Goal: Answer question/provide support

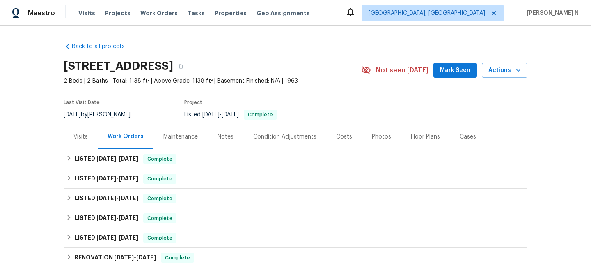
scroll to position [0, 0]
click at [182, 137] on div "Maintenance" at bounding box center [180, 136] width 34 height 8
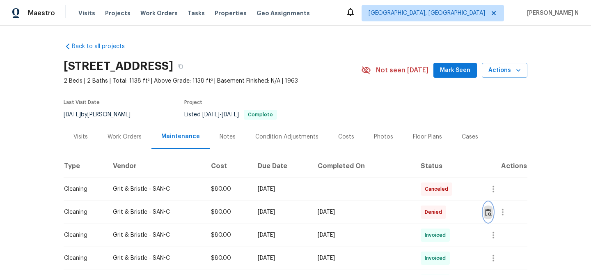
click at [491, 211] on img "button" at bounding box center [488, 212] width 7 height 8
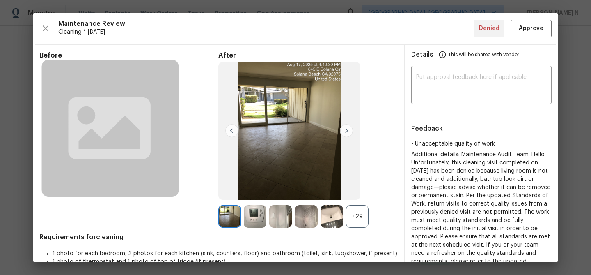
click at [357, 216] on div "+29" at bounding box center [357, 216] width 23 height 23
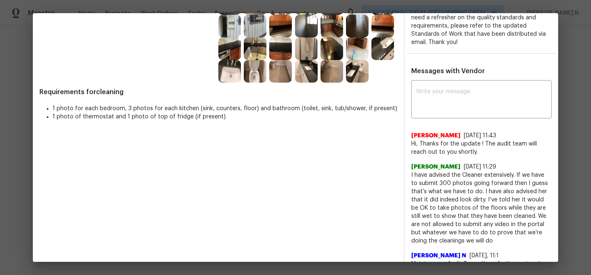
scroll to position [245, 0]
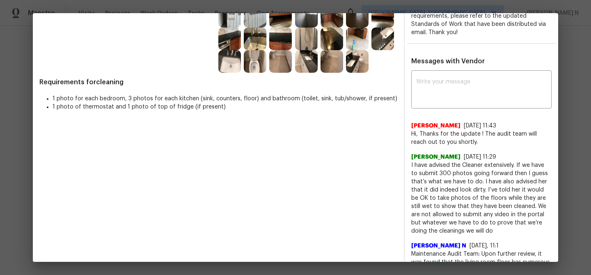
click at [452, 122] on div "Nirosha Banu 8/20/25, 11:43" at bounding box center [481, 126] width 140 height 8
click at [452, 82] on textarea at bounding box center [481, 90] width 131 height 23
paste textarea "Maintenance Audit Team: Hello! Thank you for the feedback after further review …"
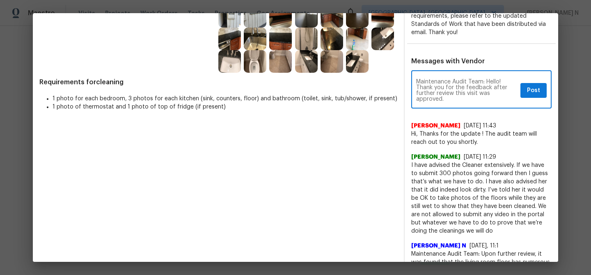
click at [469, 90] on textarea "Maintenance Audit Team: Hello! Thank you for the feedback after further review …" at bounding box center [466, 90] width 101 height 23
paste textarea "We approve this visit as an exception for this time, but moving forward the add…"
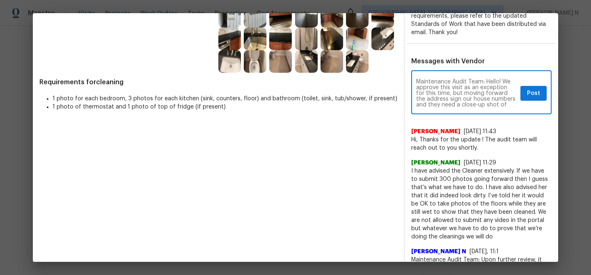
scroll to position [34, 0]
drag, startPoint x: 498, startPoint y: 85, endPoint x: 501, endPoint y: 103, distance: 18.0
click at [501, 103] on div "Maintenance Audit Team: Hello! We approve this visit as an exception for this t…" at bounding box center [481, 93] width 140 height 42
type textarea "Maintenance Audit Team: Hello! We approve this visit as an exception for this t…"
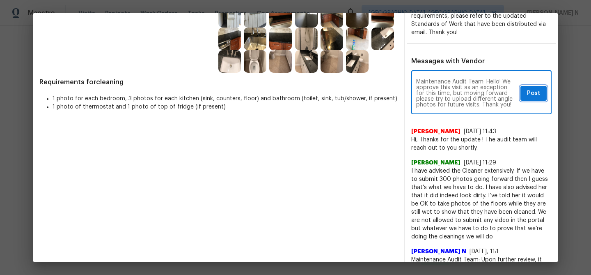
click at [525, 86] on button "Post" at bounding box center [534, 93] width 26 height 15
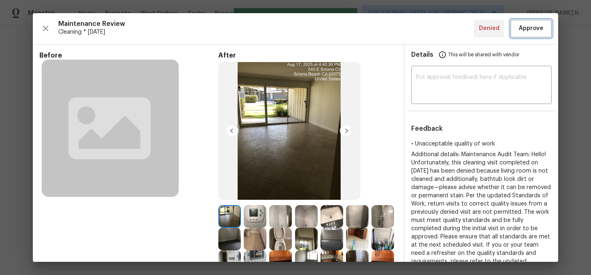
scroll to position [0, 0]
click at [527, 29] on span "Approve" at bounding box center [531, 28] width 25 height 10
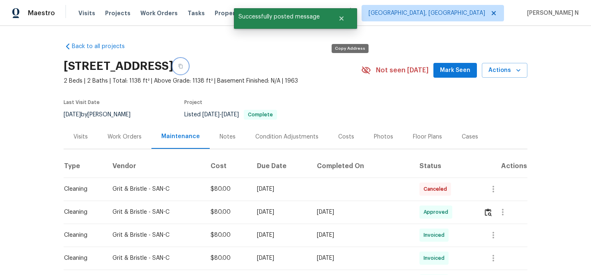
click at [188, 70] on button "button" at bounding box center [180, 66] width 15 height 15
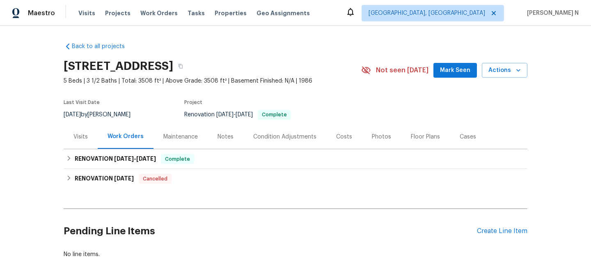
click at [198, 141] on div "Maintenance" at bounding box center [181, 136] width 54 height 24
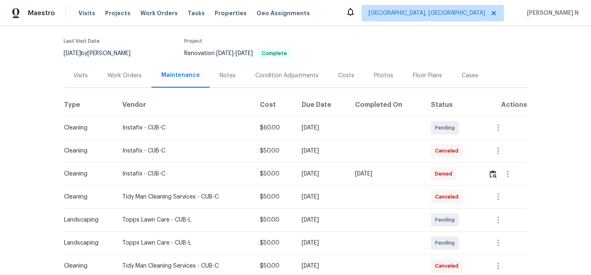
scroll to position [64, 0]
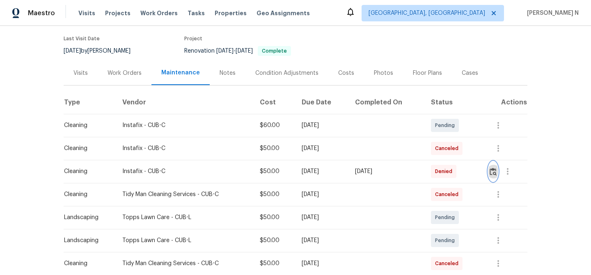
click at [496, 173] on img "button" at bounding box center [493, 172] width 7 height 8
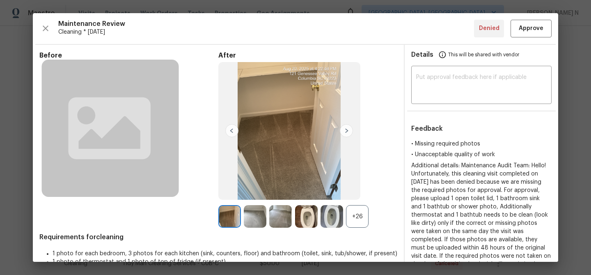
click at [348, 212] on div "+26" at bounding box center [357, 216] width 23 height 23
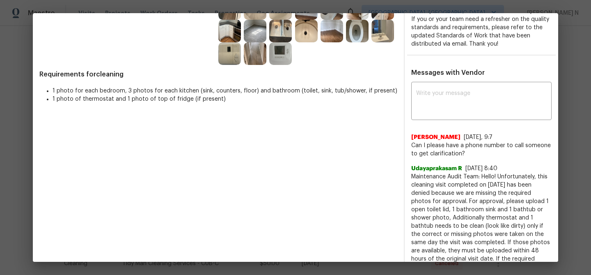
scroll to position [254, 0]
click at [446, 92] on textarea at bounding box center [481, 101] width 131 height 23
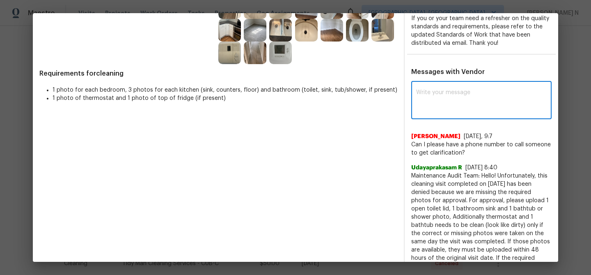
paste textarea "Maintenance Audit Team: Hello! Thank you for the feedback after further review …"
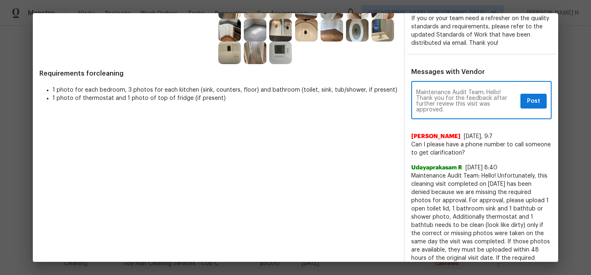
scroll to position [246, 0]
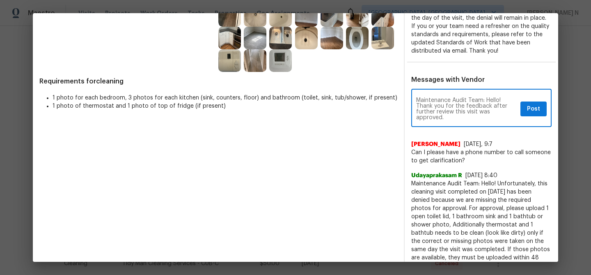
type textarea "Maintenance Audit Team: Hello! Thank you for the feedback after further review …"
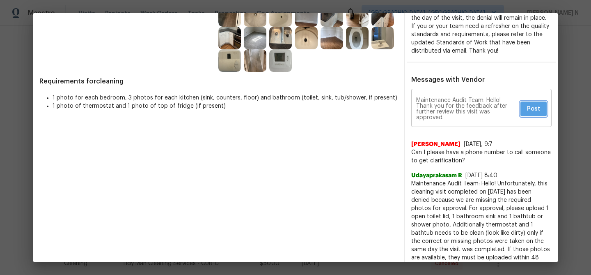
click at [533, 113] on span "Post" at bounding box center [533, 109] width 13 height 10
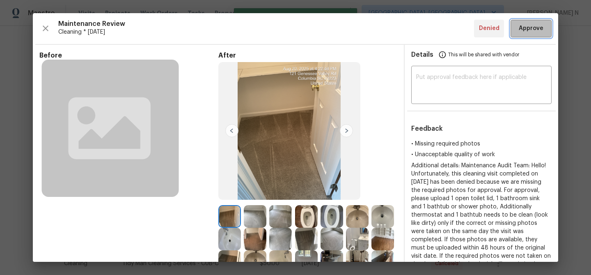
click at [538, 28] on span "Approve" at bounding box center [531, 28] width 25 height 10
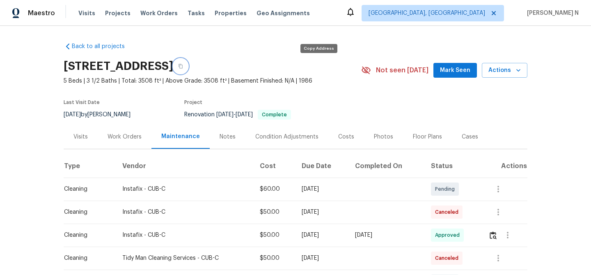
click at [188, 69] on button "button" at bounding box center [180, 66] width 15 height 15
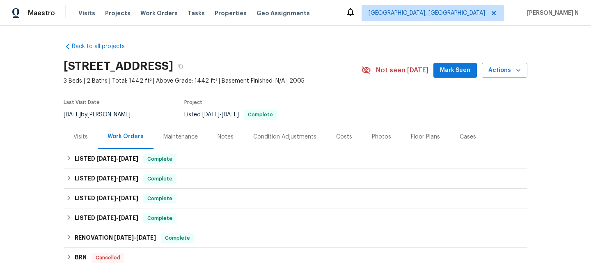
click at [191, 135] on div "Maintenance" at bounding box center [180, 137] width 34 height 8
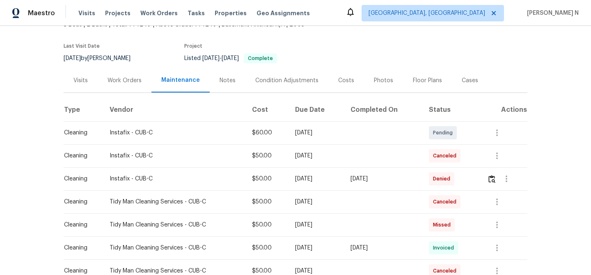
scroll to position [53, 0]
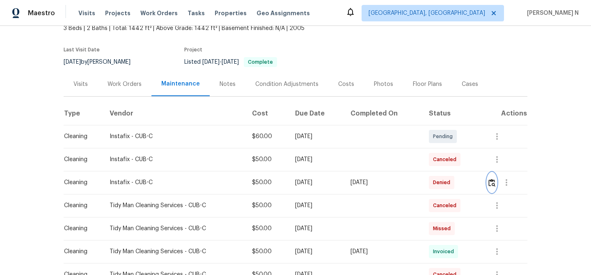
click at [496, 184] on img "button" at bounding box center [492, 183] width 7 height 8
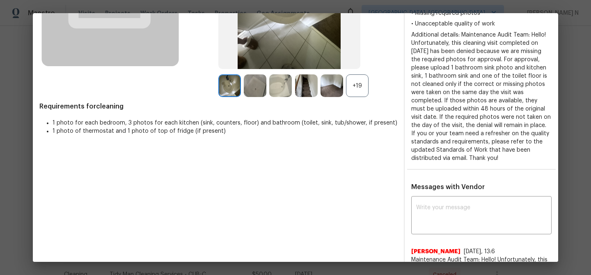
scroll to position [168, 0]
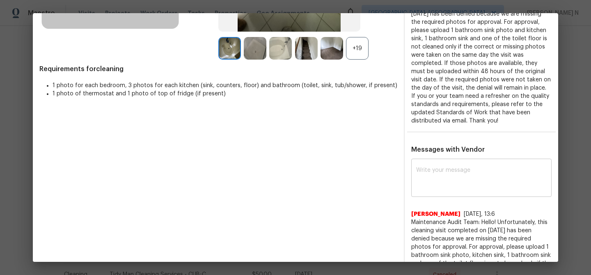
click at [450, 170] on textarea at bounding box center [481, 178] width 131 height 23
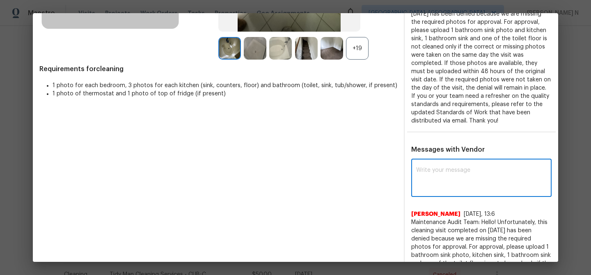
paste textarea "Maintenance Audit Team: Hello! Thank you for the feedback after further review …"
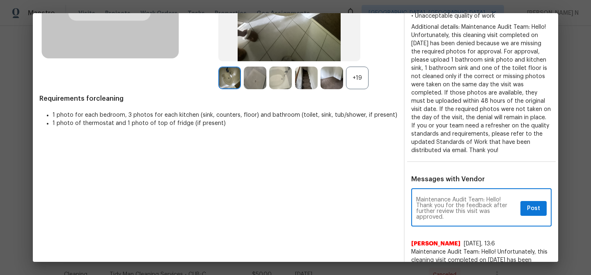
scroll to position [146, 0]
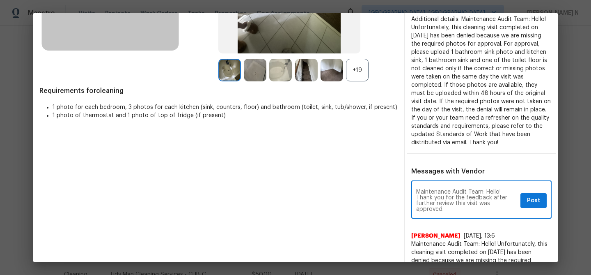
type textarea "Maintenance Audit Team: Hello! Thank you for the feedback after further review …"
click at [539, 203] on span "Post" at bounding box center [533, 200] width 13 height 10
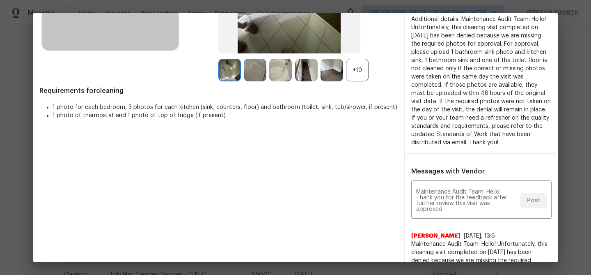
scroll to position [0, 0]
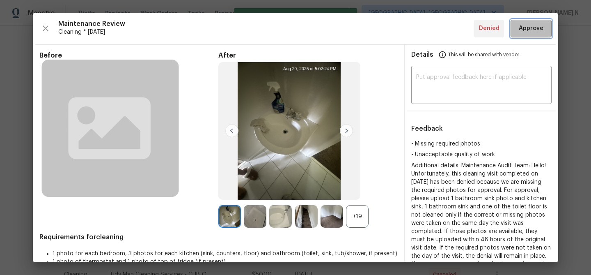
click at [527, 28] on span "Approve" at bounding box center [531, 28] width 25 height 10
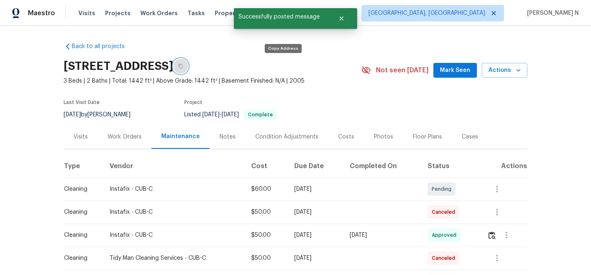
click at [188, 66] on button "button" at bounding box center [180, 66] width 15 height 15
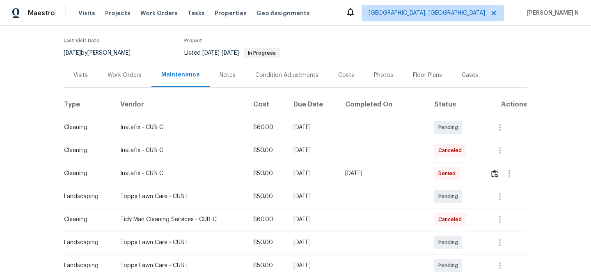
scroll to position [124, 0]
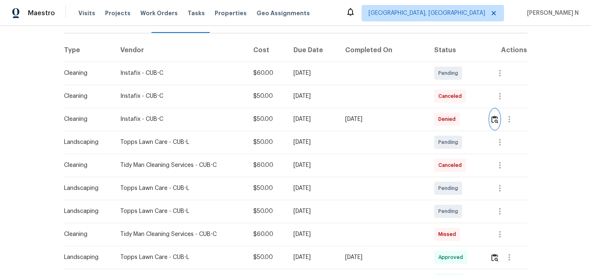
click at [494, 115] on img "button" at bounding box center [495, 119] width 7 height 8
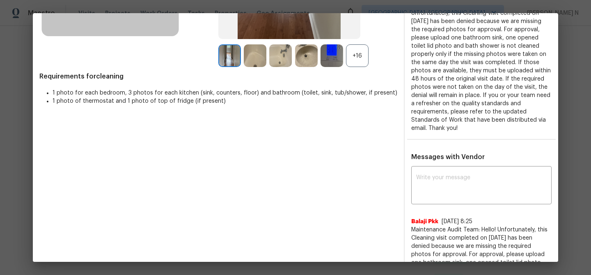
scroll to position [181, 0]
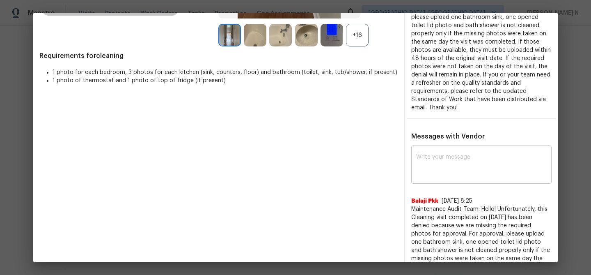
click at [463, 178] on div "x ​" at bounding box center [481, 165] width 140 height 36
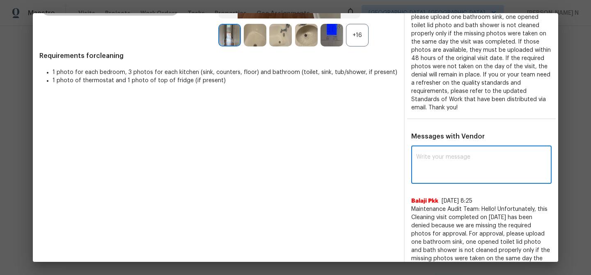
paste textarea "Maintenance Audit Team: Hello! Thank you for the feedback after further review …"
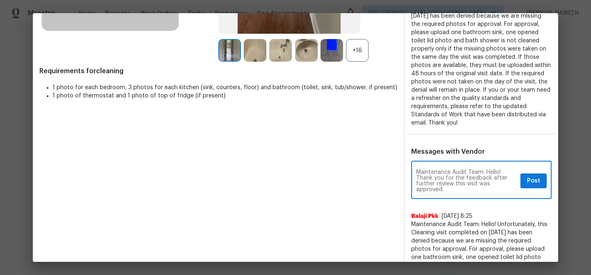
scroll to position [190, 0]
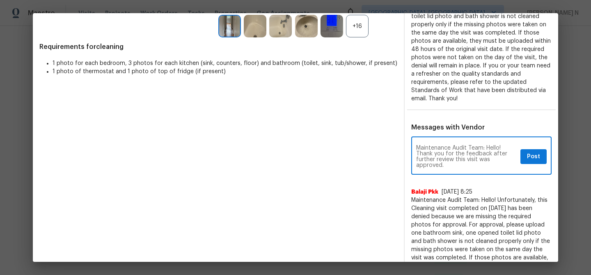
type textarea "Maintenance Audit Team: Hello! Thank you for the feedback after further review …"
click at [527, 162] on button "Post" at bounding box center [534, 156] width 26 height 15
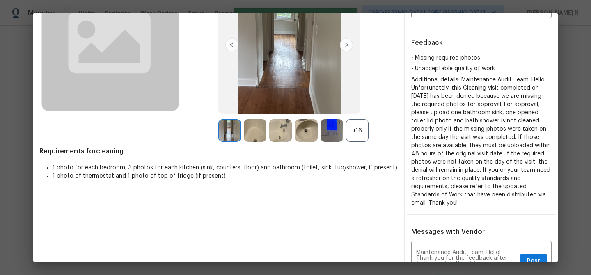
scroll to position [0, 0]
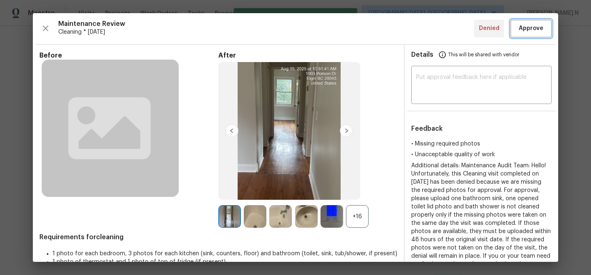
click at [524, 25] on span "Approve" at bounding box center [531, 28] width 25 height 10
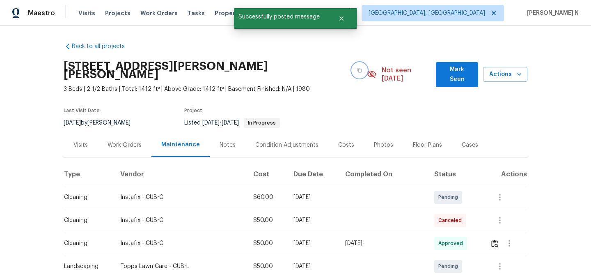
click at [352, 73] on button "button" at bounding box center [359, 70] width 15 height 15
